Goal: Task Accomplishment & Management: Manage account settings

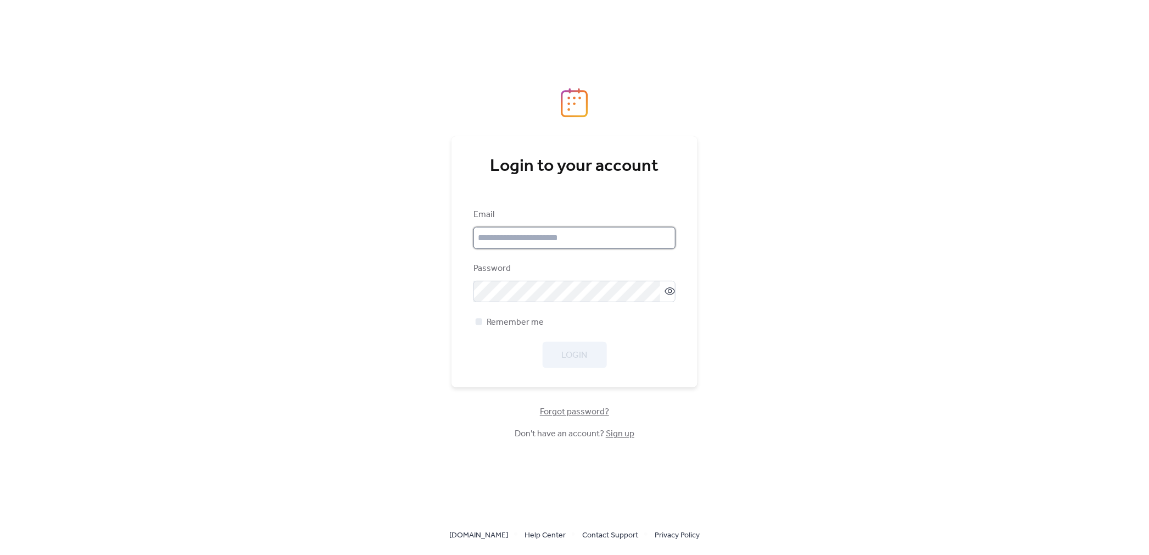
click at [601, 241] on input "email" at bounding box center [575, 238] width 202 height 22
click at [665, 283] on label at bounding box center [575, 292] width 202 height 22
click at [665, 292] on icon at bounding box center [670, 291] width 11 height 11
click at [533, 323] on span "Remember me" at bounding box center [515, 322] width 57 height 13
click at [558, 349] on button "Login" at bounding box center [575, 355] width 64 height 26
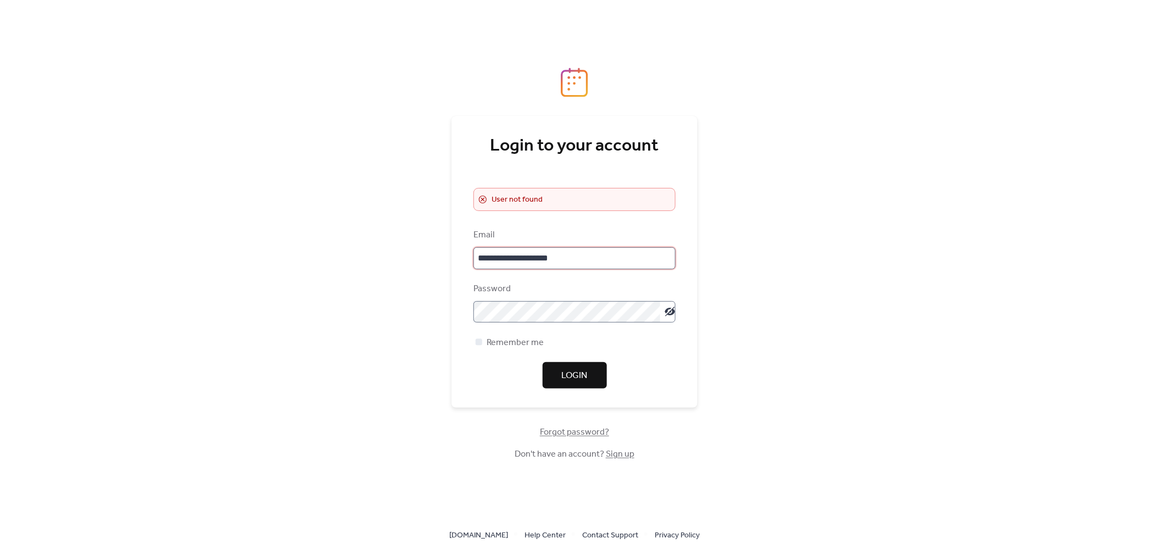
click at [525, 260] on input "**********" at bounding box center [575, 258] width 202 height 22
type input "**********"
click at [572, 379] on span "Login" at bounding box center [575, 375] width 26 height 13
click at [558, 369] on button "Login" at bounding box center [575, 375] width 64 height 26
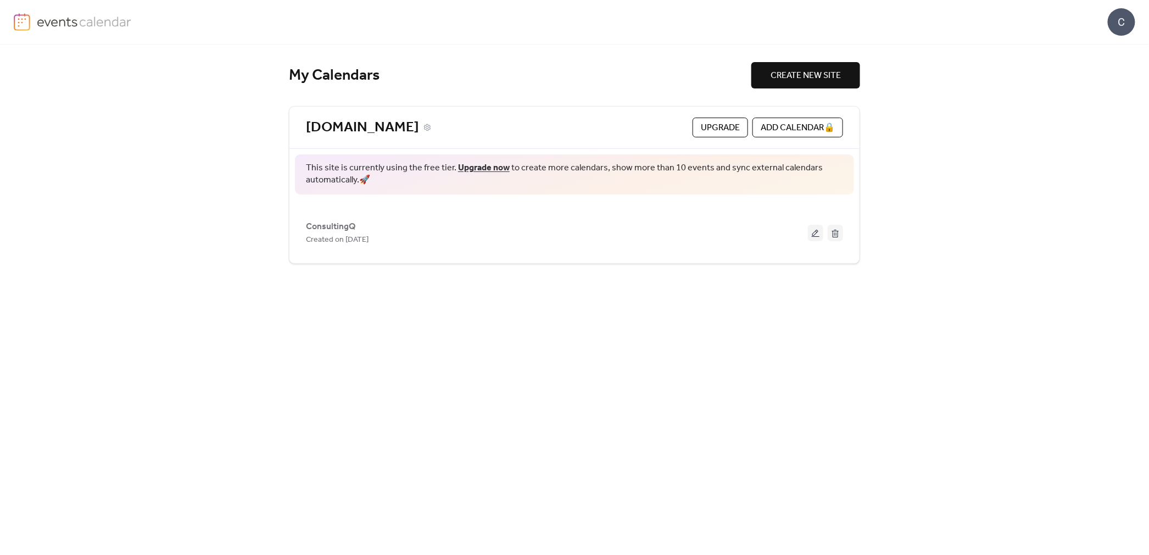
click at [405, 130] on link "[DOMAIN_NAME]" at bounding box center [362, 128] width 113 height 18
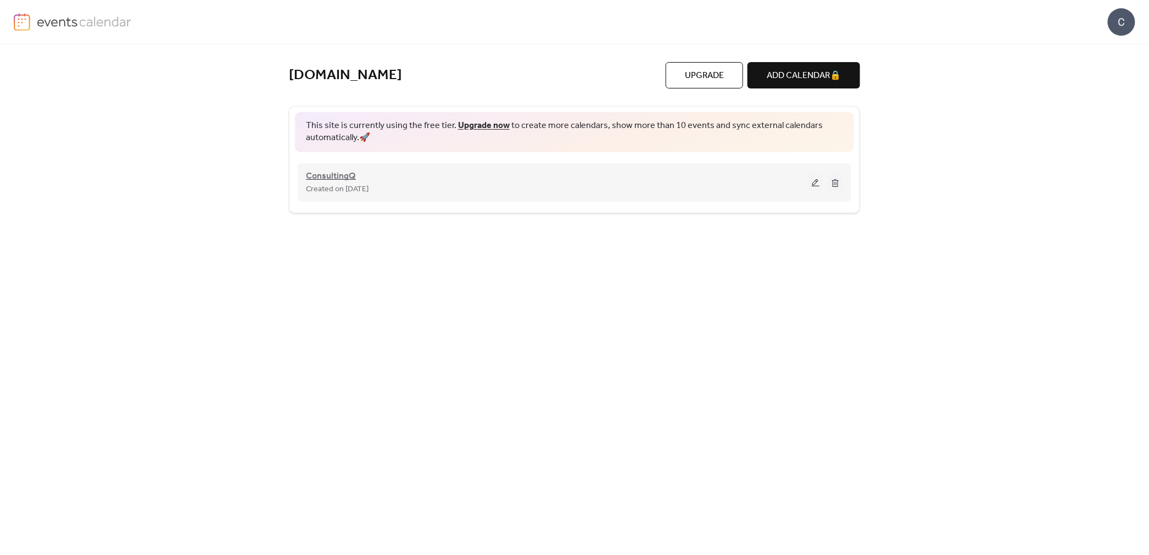
click at [330, 174] on span "ConsultingQ" at bounding box center [331, 176] width 50 height 13
